Goal: Task Accomplishment & Management: Use online tool/utility

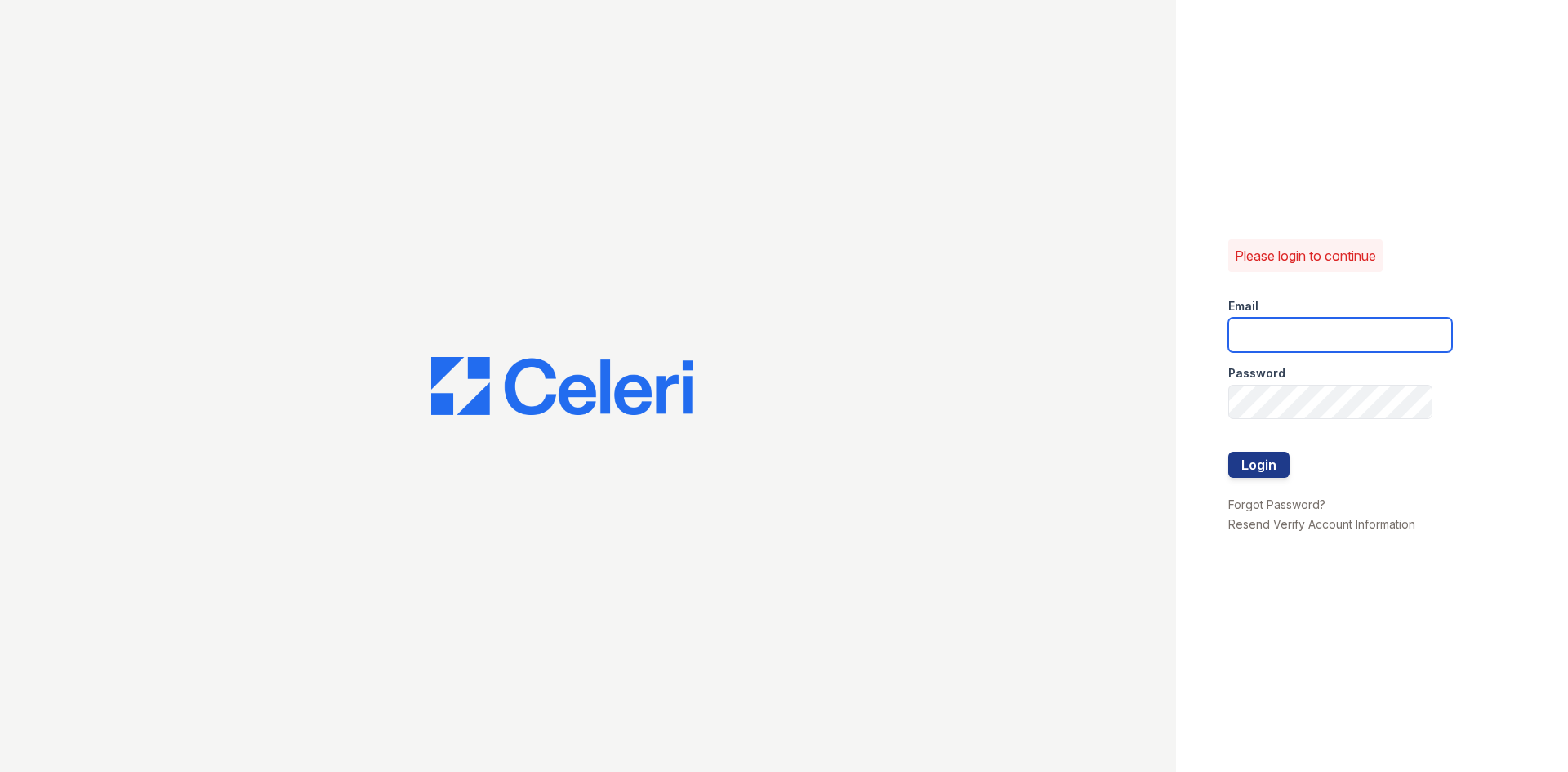
type input "[EMAIL_ADDRESS][DOMAIN_NAME]"
click at [1243, 461] on button "Login" at bounding box center [1259, 464] width 61 height 26
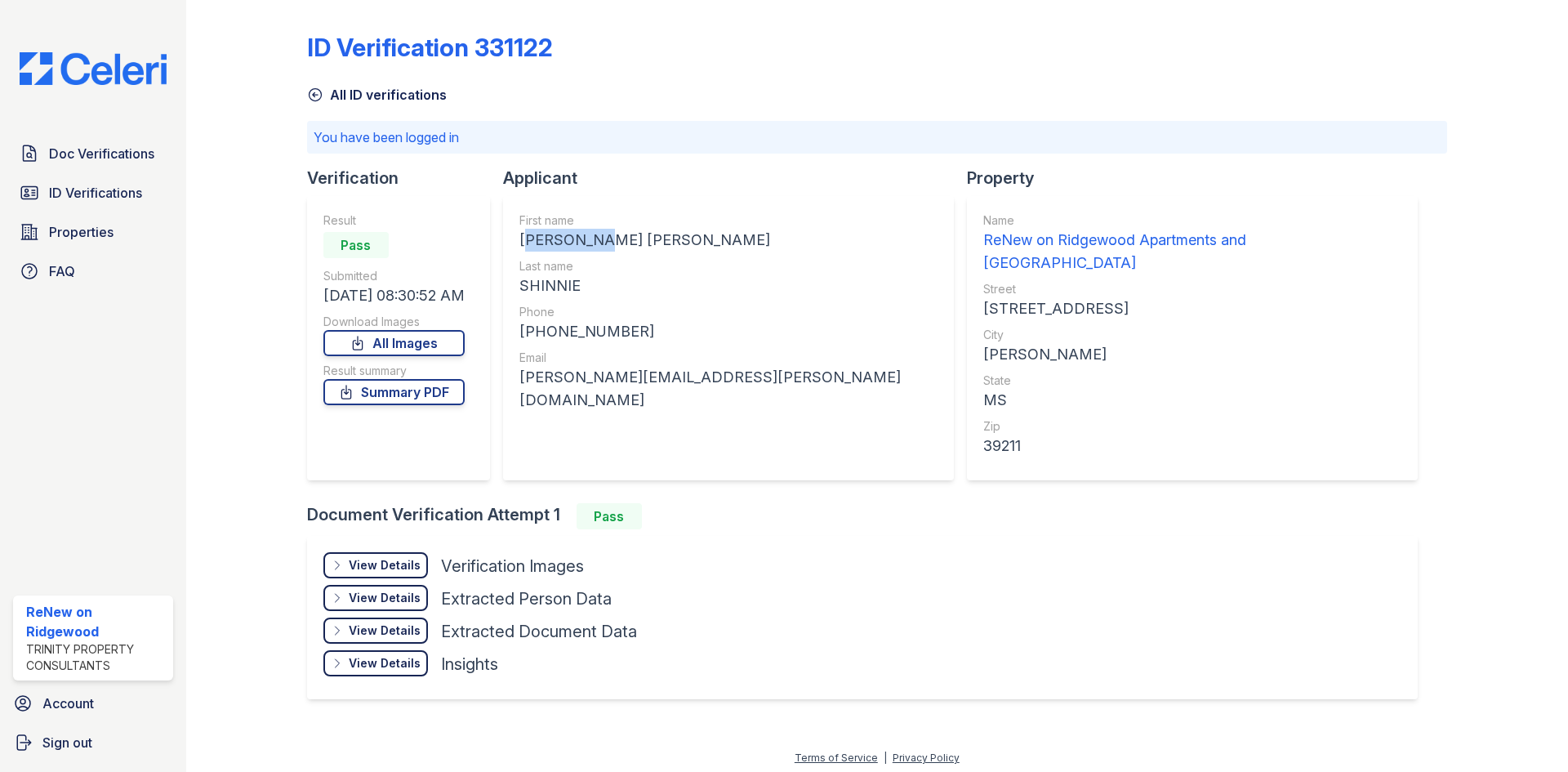
drag, startPoint x: 522, startPoint y: 244, endPoint x: 609, endPoint y: 239, distance: 87.1
click at [609, 239] on div "JOHNATHAN JERMAINE" at bounding box center [728, 240] width 418 height 23
copy div "JOHNATHAN"
drag, startPoint x: 650, startPoint y: 307, endPoint x: 613, endPoint y: 315, distance: 37.9
click at [650, 307] on div "Phone" at bounding box center [728, 312] width 418 height 16
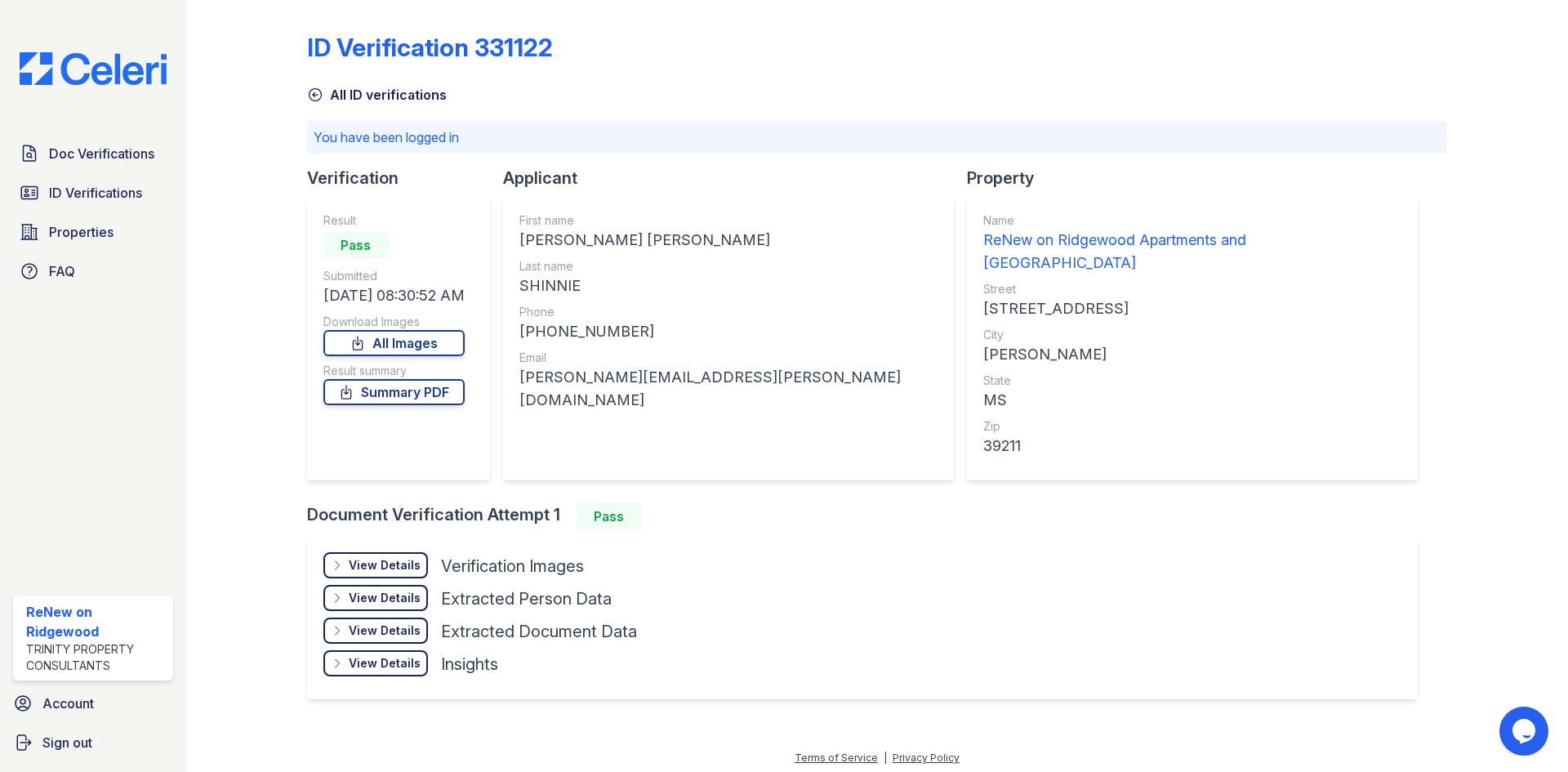
drag, startPoint x: 521, startPoint y: 286, endPoint x: 582, endPoint y: 291, distance: 61.2
click at [582, 291] on div "SHINNIE" at bounding box center [728, 286] width 418 height 23
copy div "SHINNIE"
drag, startPoint x: 524, startPoint y: 377, endPoint x: 729, endPoint y: 383, distance: 205.1
click at [729, 383] on div "johnathan.j.shinnie@gmail.com" at bounding box center [728, 389] width 418 height 46
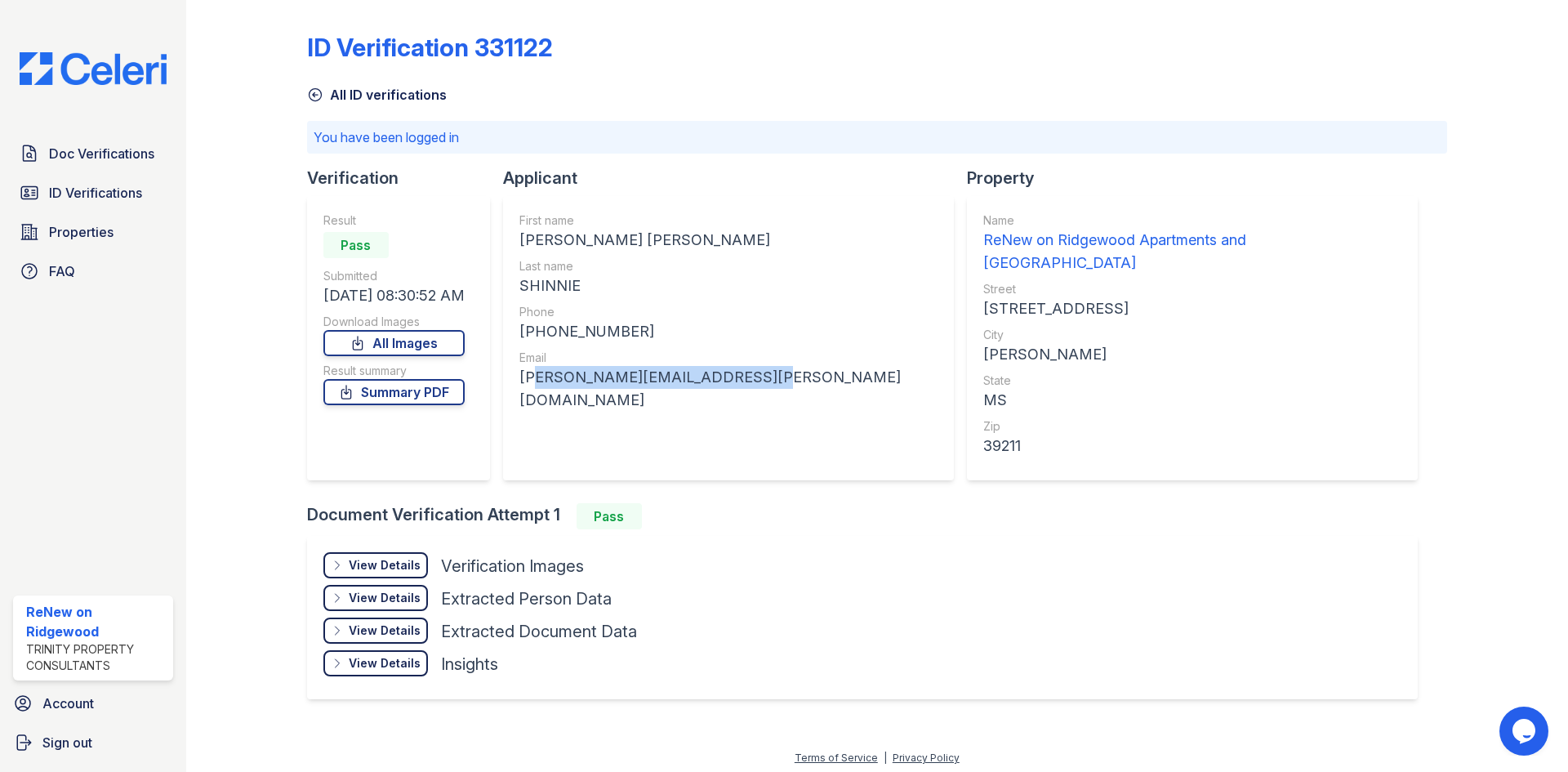
copy div "ohnathan.j.shinnie@gmail.com"
click at [103, 179] on link "ID Verifications" at bounding box center [93, 193] width 160 height 33
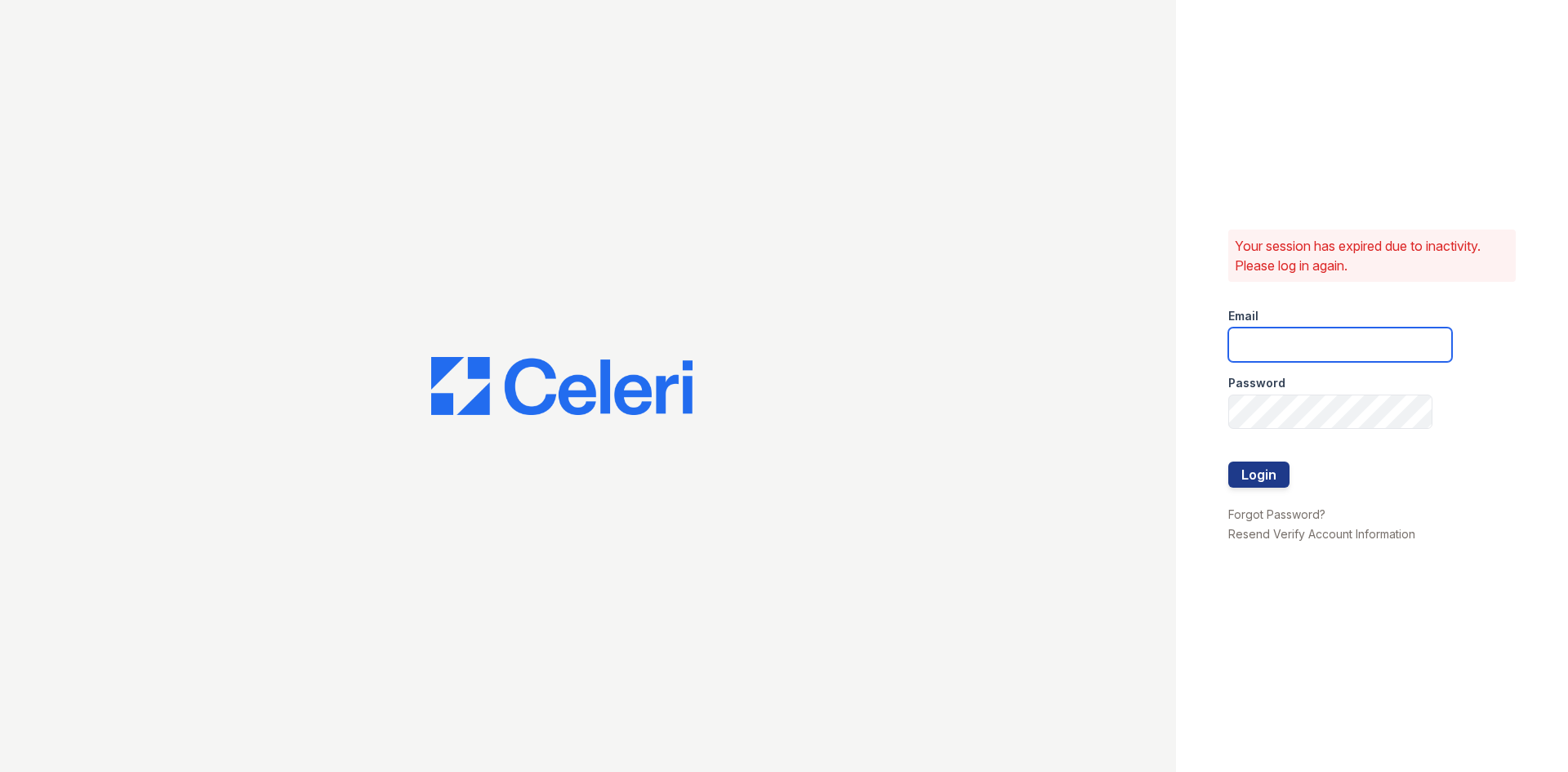
type input "renewonridgewood@trinity-pm.com"
click at [1272, 471] on button "Login" at bounding box center [1259, 475] width 61 height 26
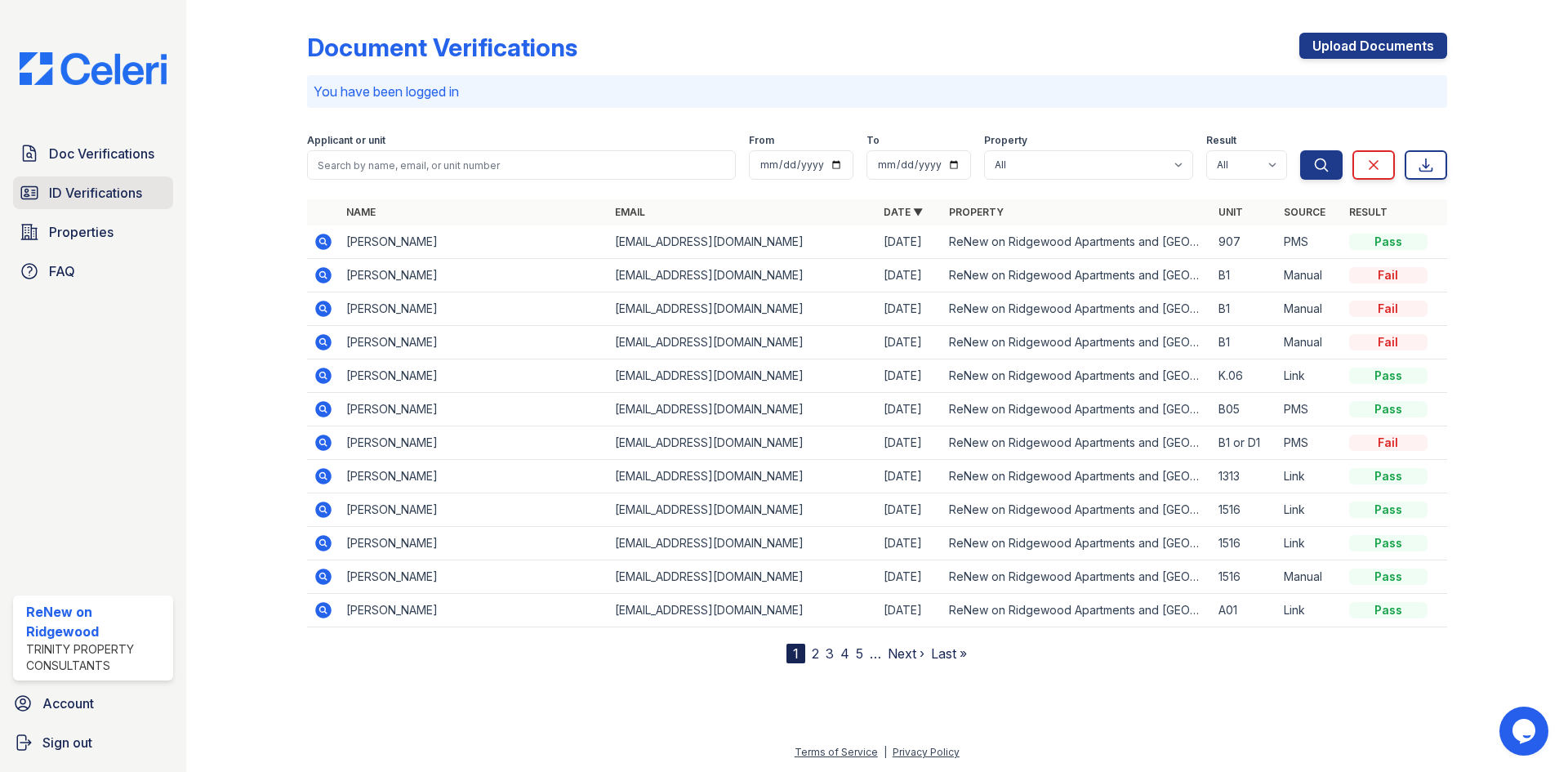
click at [96, 205] on link "ID Verifications" at bounding box center [93, 193] width 160 height 33
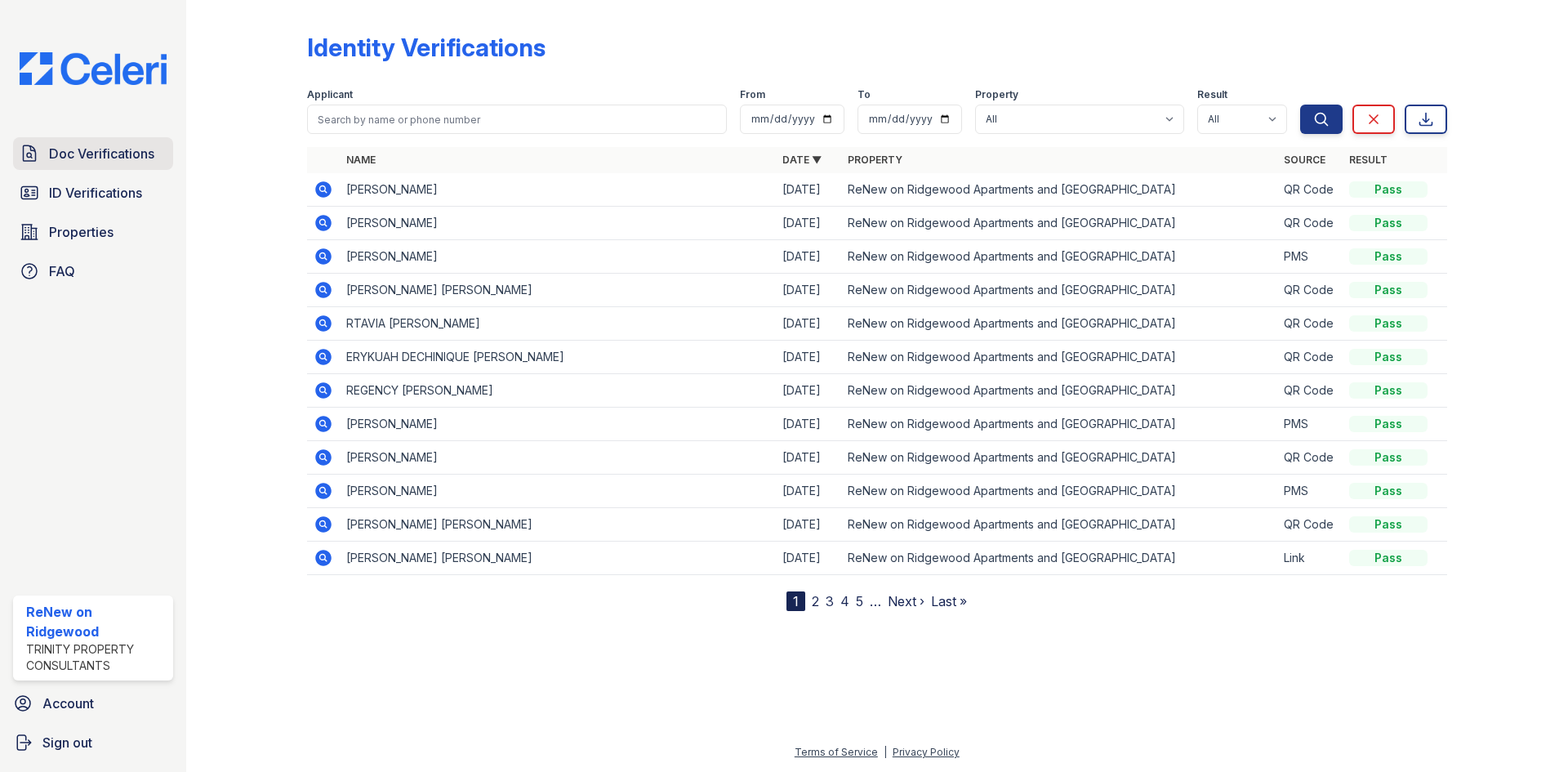
click at [98, 154] on span "Doc Verifications" at bounding box center [102, 153] width 105 height 20
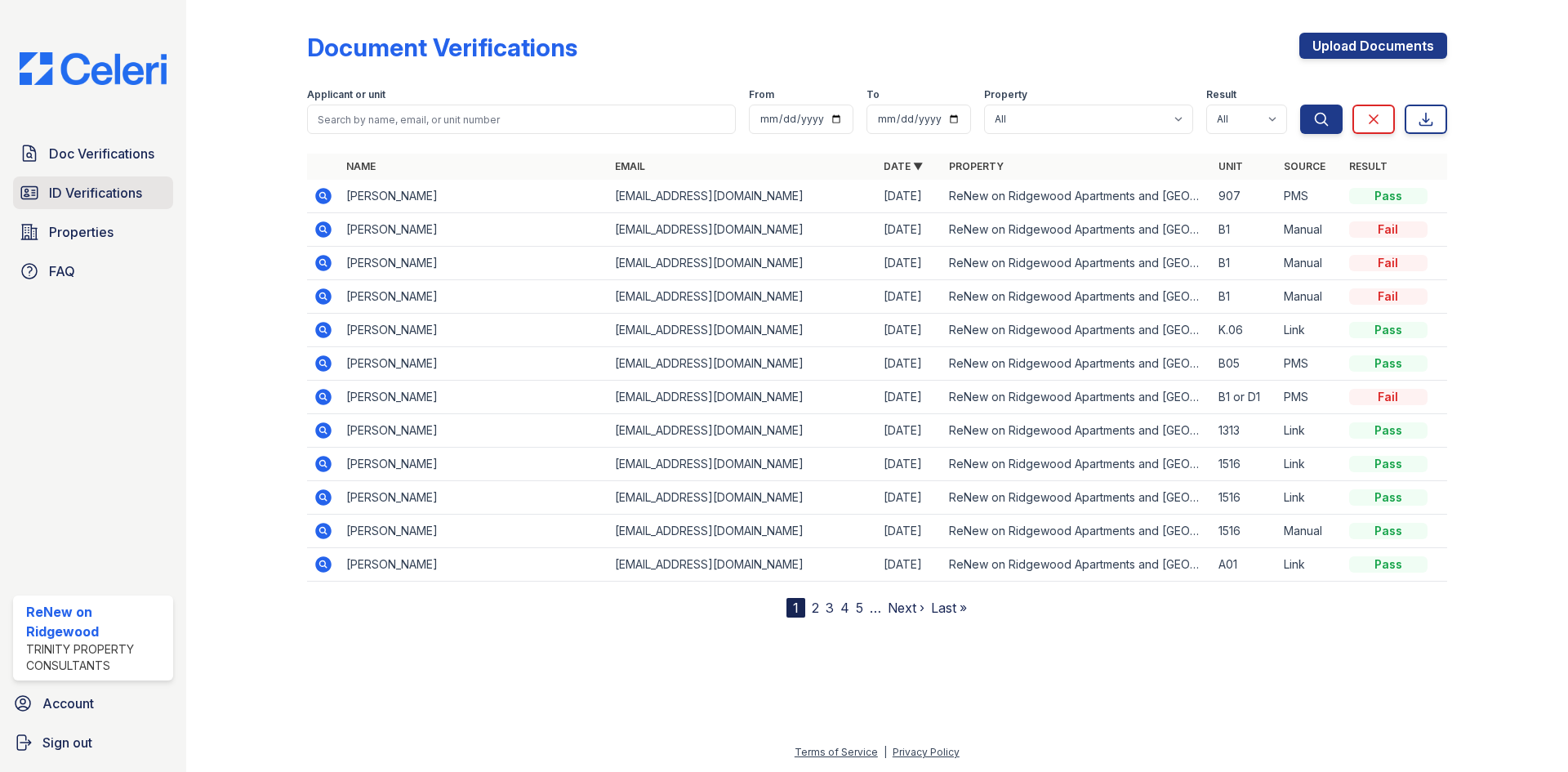
click at [109, 202] on span "ID Verifications" at bounding box center [96, 192] width 93 height 20
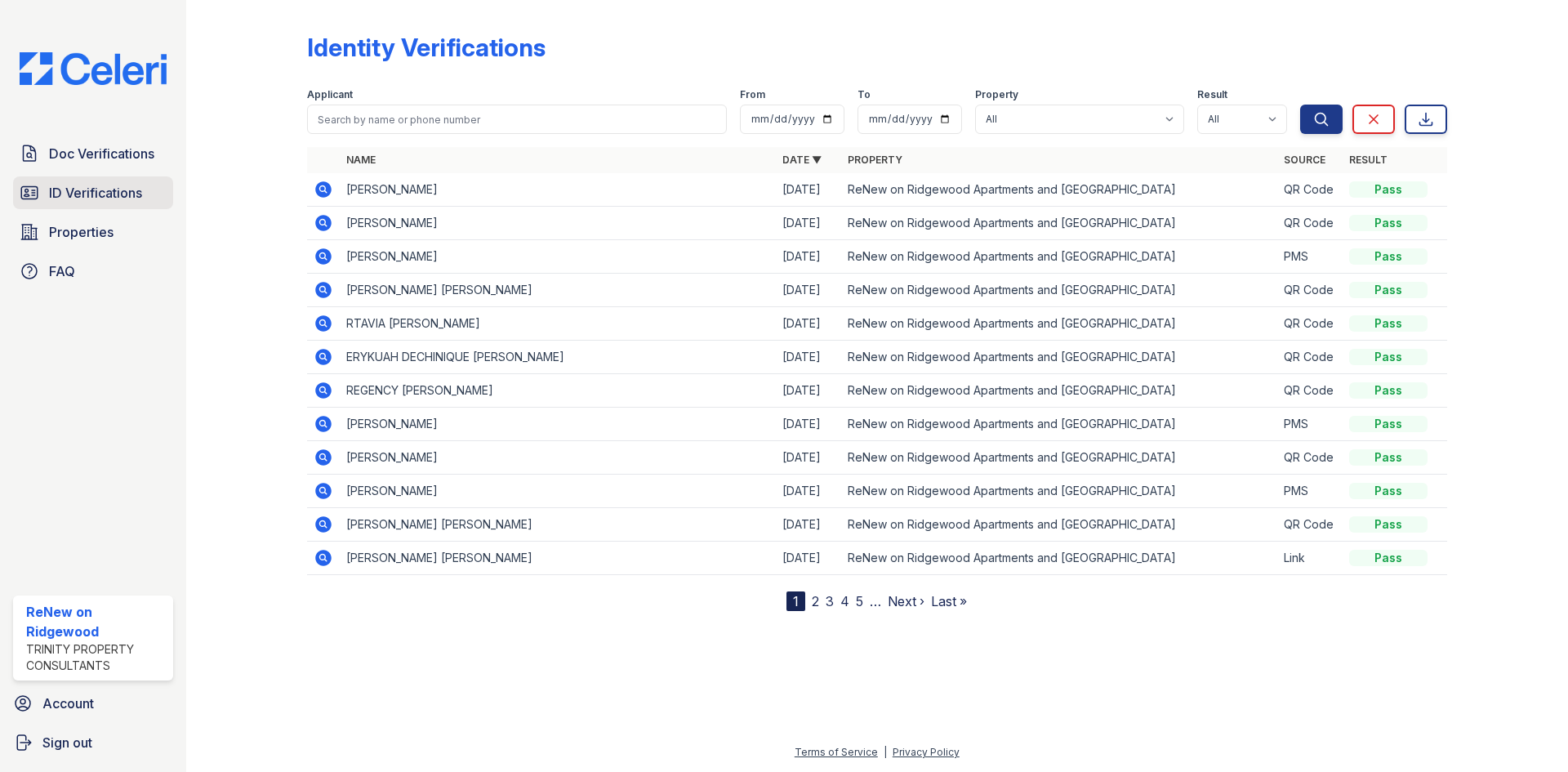
click at [101, 196] on span "ID Verifications" at bounding box center [96, 192] width 93 height 20
click at [114, 193] on span "ID Verifications" at bounding box center [96, 192] width 93 height 20
click at [88, 220] on link "Properties" at bounding box center [93, 232] width 160 height 33
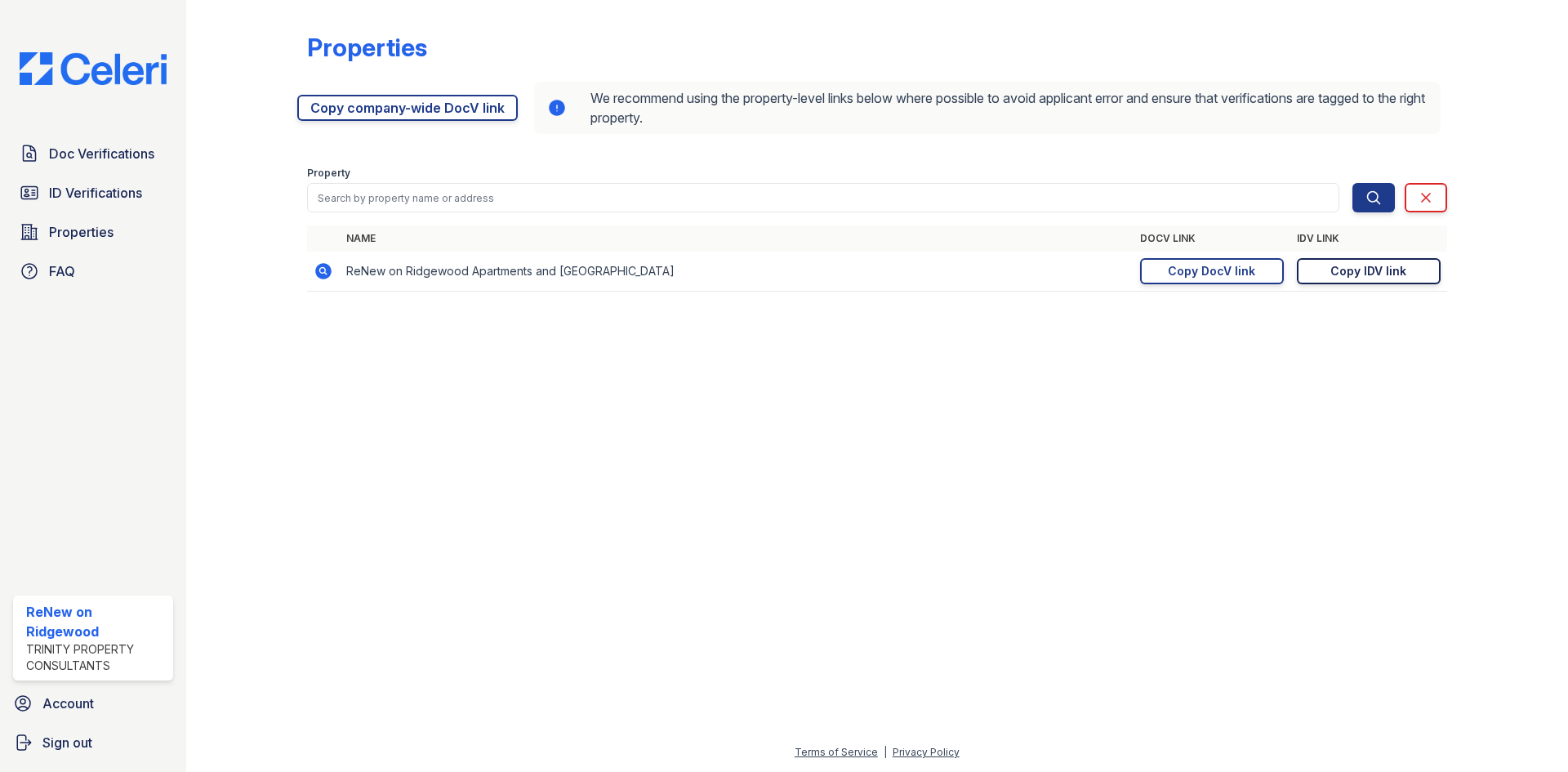
click at [1373, 274] on div "Copy IDV link" at bounding box center [1368, 271] width 76 height 16
click at [1342, 272] on div "Copy IDV link" at bounding box center [1368, 271] width 76 height 16
